Goal: Use online tool/utility: Utilize a website feature to perform a specific function

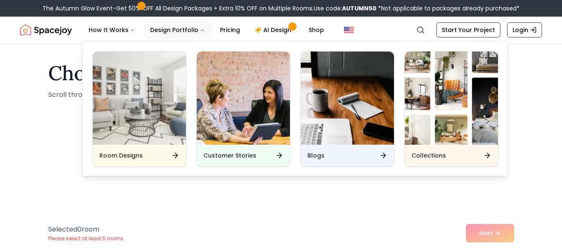
click at [175, 27] on button "Design Portfolio" at bounding box center [178, 30] width 68 height 17
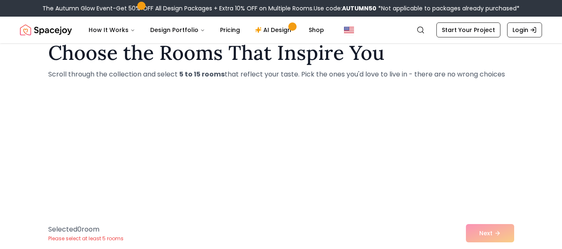
scroll to position [21, 0]
click at [161, 115] on div at bounding box center [122, 105] width 149 height 27
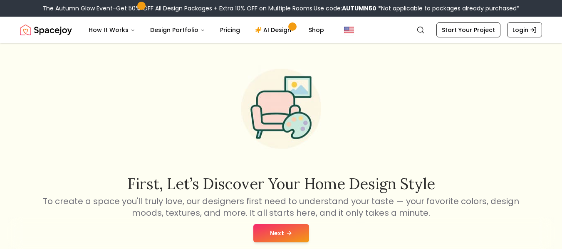
click at [255, 233] on button "Next" at bounding box center [281, 233] width 56 height 18
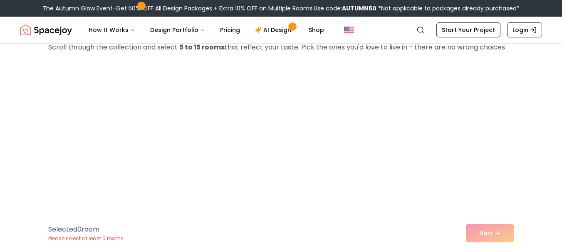
scroll to position [48, 0]
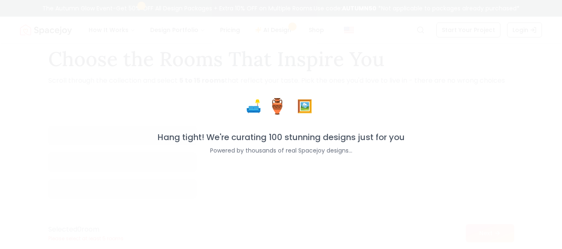
scroll to position [27, 0]
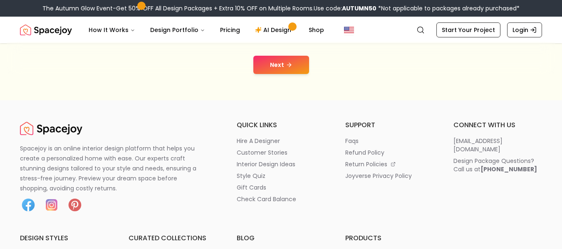
scroll to position [218, 0]
